Goal: Communication & Community: Answer question/provide support

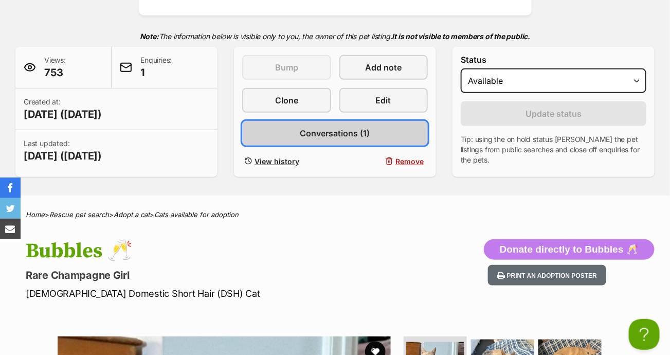
click at [333, 131] on span "Conversations (1)" at bounding box center [335, 133] width 70 height 12
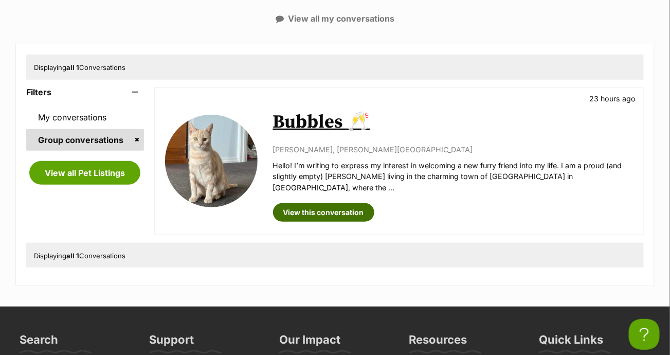
click at [311, 203] on link "View this conversation" at bounding box center [323, 212] width 101 height 19
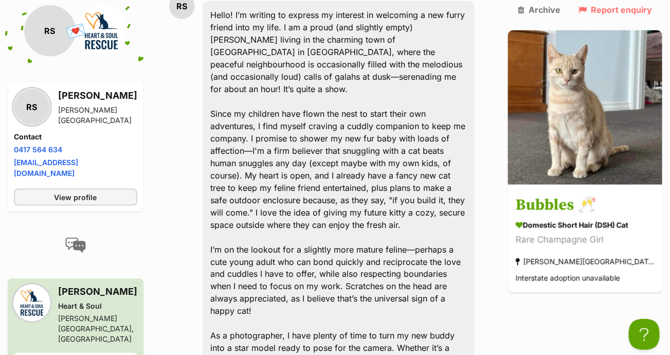
scroll to position [367, 0]
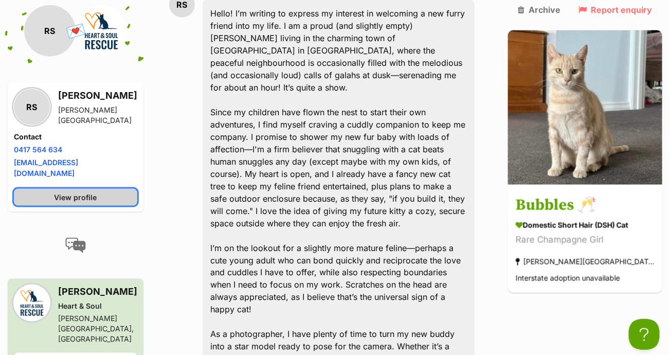
click at [117, 189] on link "View profile" at bounding box center [75, 197] width 123 height 17
